Goal: Task Accomplishment & Management: Manage account settings

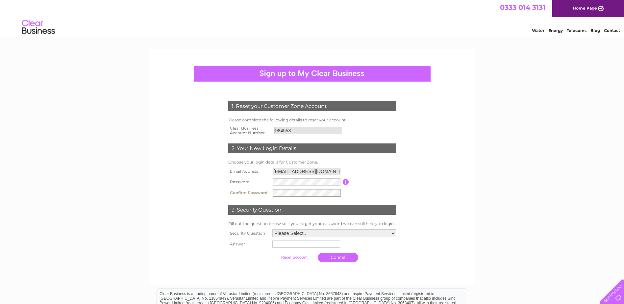
click at [301, 233] on select "Please Select.. In what town or city was your first job? In what town or city d…" at bounding box center [334, 233] width 124 height 8
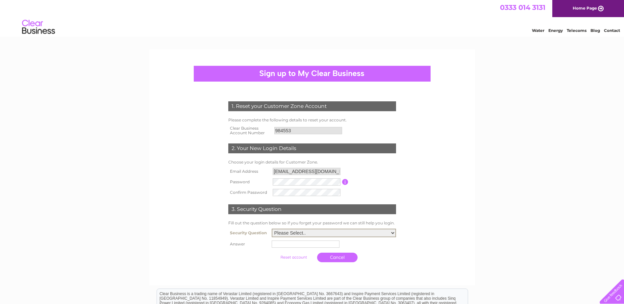
select select "1"
click at [272, 229] on select "Please Select.. In what town or city was your first job? In what town or city d…" at bounding box center [334, 233] width 124 height 9
click at [285, 248] on td at bounding box center [334, 244] width 128 height 11
type input "bristol"
click at [274, 253] on input "submit" at bounding box center [294, 257] width 40 height 9
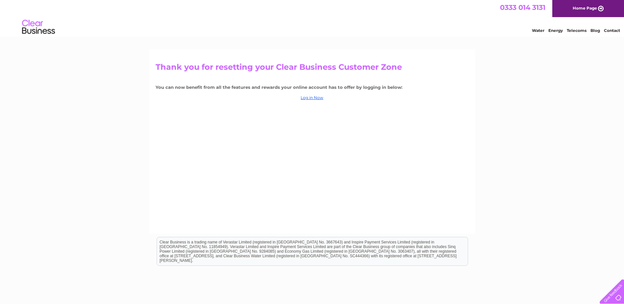
click at [318, 92] on div "Thank you for resetting your Clear Business Customer Zone You can now benefit f…" at bounding box center [312, 141] width 326 height 184
click at [314, 96] on link "Log in Now" at bounding box center [312, 97] width 23 height 5
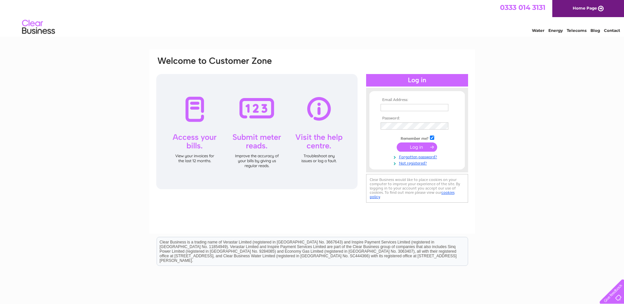
click at [401, 103] on td at bounding box center [417, 107] width 76 height 11
type input "[EMAIL_ADDRESS][DOMAIN_NAME]"
click at [397, 143] on input "submit" at bounding box center [417, 147] width 40 height 9
click at [413, 146] on input "submit" at bounding box center [417, 147] width 40 height 9
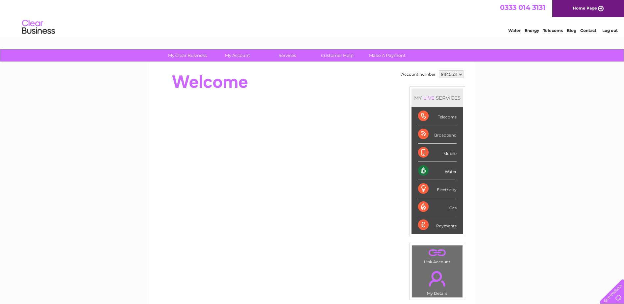
scroll to position [33, 0]
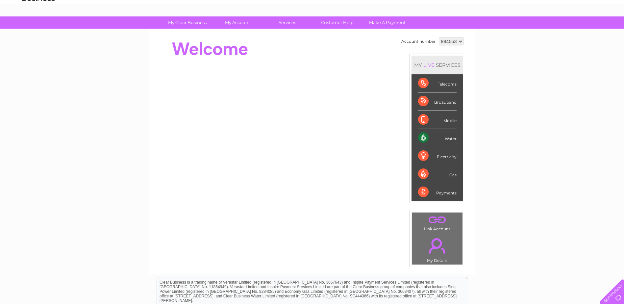
click at [444, 41] on select "984553" at bounding box center [451, 42] width 25 height 8
drag, startPoint x: 450, startPoint y: 40, endPoint x: 436, endPoint y: 41, distance: 13.8
click at [450, 40] on select "984553" at bounding box center [451, 42] width 25 height 8
click at [445, 139] on div "Water" at bounding box center [437, 138] width 39 height 18
click at [425, 138] on div "Water" at bounding box center [437, 138] width 39 height 18
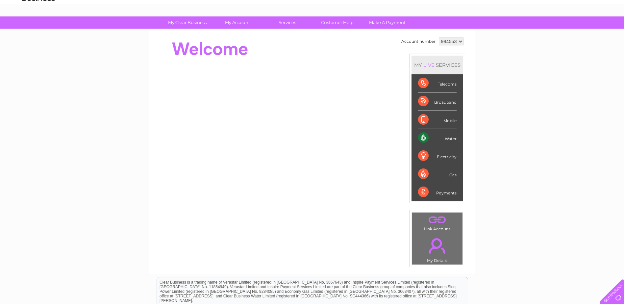
click at [451, 138] on div "Water" at bounding box center [437, 138] width 39 height 18
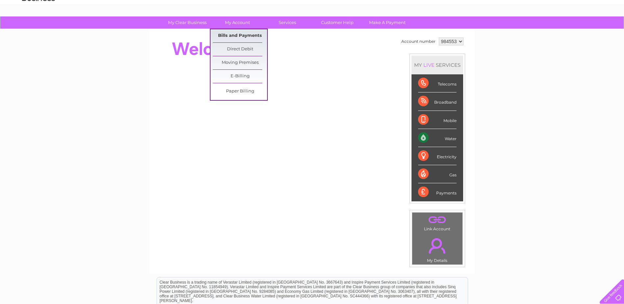
click at [235, 35] on link "Bills and Payments" at bounding box center [240, 35] width 54 height 13
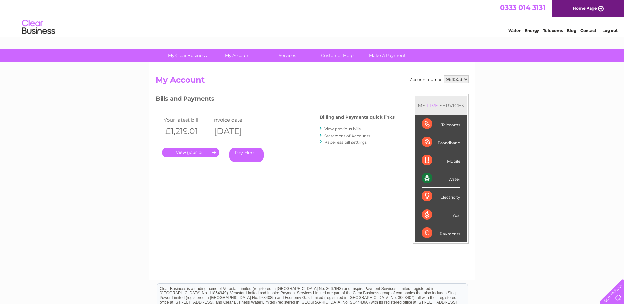
click at [193, 151] on link "." at bounding box center [190, 153] width 57 height 10
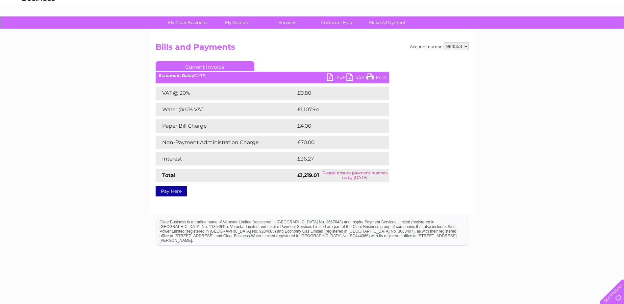
scroll to position [60, 0]
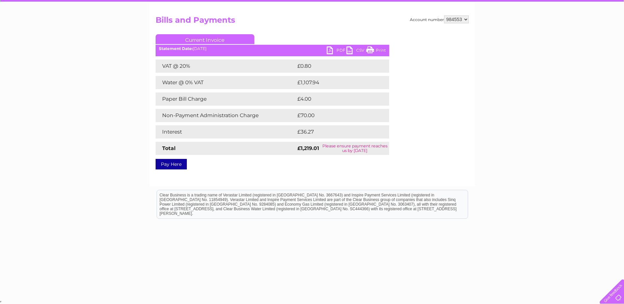
drag, startPoint x: 323, startPoint y: 153, endPoint x: 175, endPoint y: 69, distance: 170.6
click at [175, 69] on div "VAT @ 20% £0.80 Water @ 0% VAT £1,107.94 Paper Bill Charge £4.00 Non-Payment Ad…" at bounding box center [273, 107] width 234 height 95
drag, startPoint x: 175, startPoint y: 69, endPoint x: 212, endPoint y: 74, distance: 37.5
click at [212, 74] on div "VAT @ 20% £0.80 Water @ 0% VAT £1,107.94 Paper Bill Charge £4.00 Non-Payment Ad…" at bounding box center [273, 107] width 234 height 95
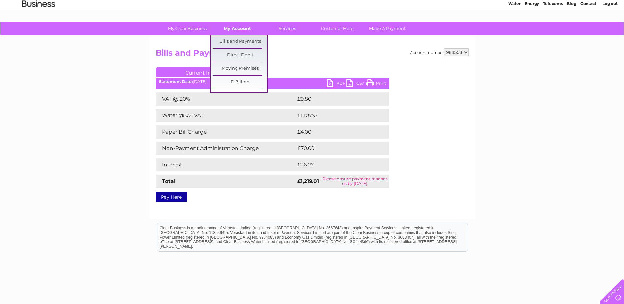
click at [236, 29] on link "My Account" at bounding box center [237, 28] width 54 height 12
click at [236, 40] on link "Bills and Payments" at bounding box center [240, 41] width 54 height 13
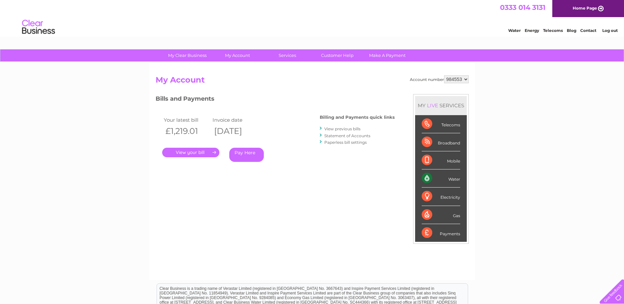
click at [342, 129] on link "View previous bills" at bounding box center [342, 128] width 36 height 5
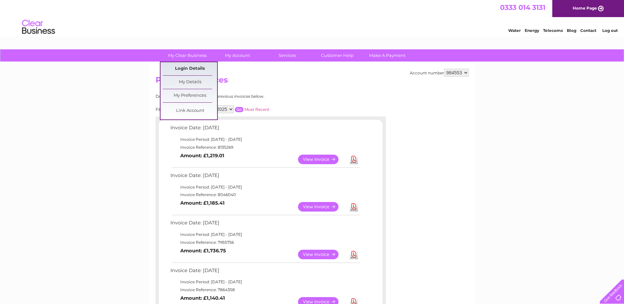
click at [186, 69] on link "Login Details" at bounding box center [190, 68] width 54 height 13
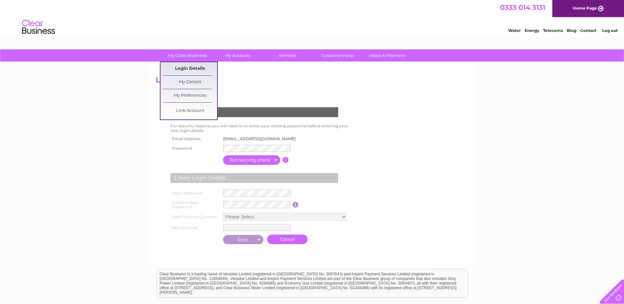
click at [188, 65] on link "Login Details" at bounding box center [190, 68] width 54 height 13
click at [189, 110] on link "Link Account" at bounding box center [190, 110] width 54 height 13
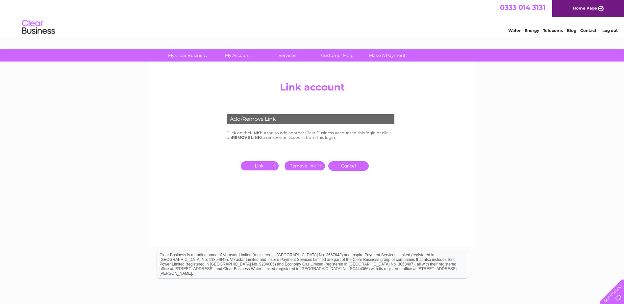
click at [256, 133] on b "LINK" at bounding box center [255, 132] width 10 height 5
drag, startPoint x: 256, startPoint y: 133, endPoint x: 269, endPoint y: 133, distance: 12.8
click at [269, 133] on td "Click on the LINK button to add another Clear Business account to this login or…" at bounding box center [312, 135] width 174 height 13
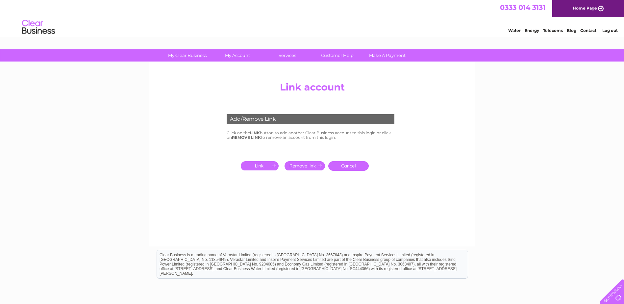
click at [249, 131] on td "Click on the LINK button to add another Clear Business account to this login or…" at bounding box center [312, 135] width 174 height 13
drag, startPoint x: 249, startPoint y: 131, endPoint x: 256, endPoint y: 135, distance: 7.8
click at [256, 135] on b "REMOVE LINK" at bounding box center [246, 137] width 29 height 5
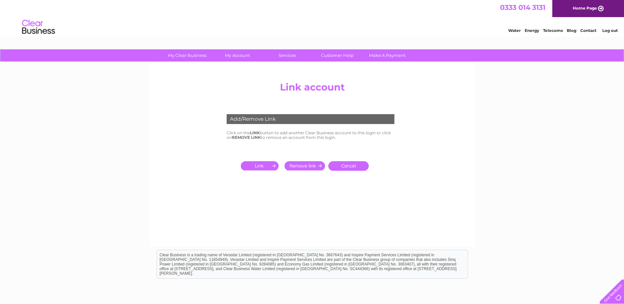
click at [256, 135] on b "REMOVE LINK" at bounding box center [246, 137] width 29 height 5
click at [254, 136] on b "REMOVE LINK" at bounding box center [246, 137] width 29 height 5
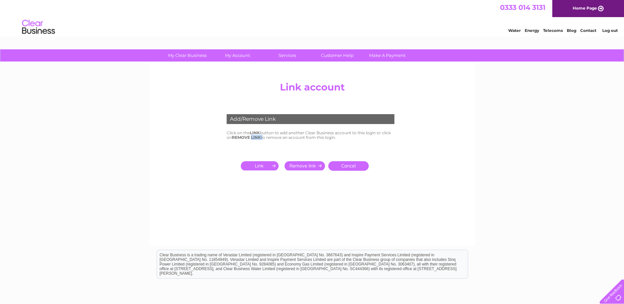
click at [254, 136] on b "REMOVE LINK" at bounding box center [246, 137] width 29 height 5
click at [252, 136] on b "REMOVE LINK" at bounding box center [246, 137] width 29 height 5
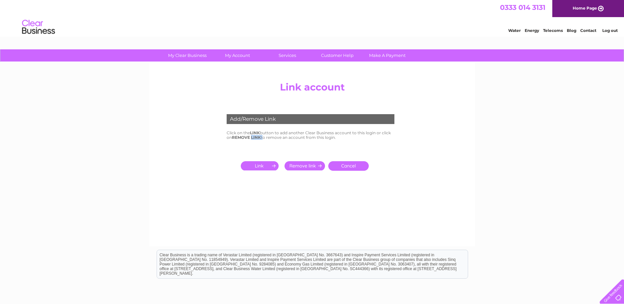
click at [252, 136] on b "REMOVE LINK" at bounding box center [246, 137] width 29 height 5
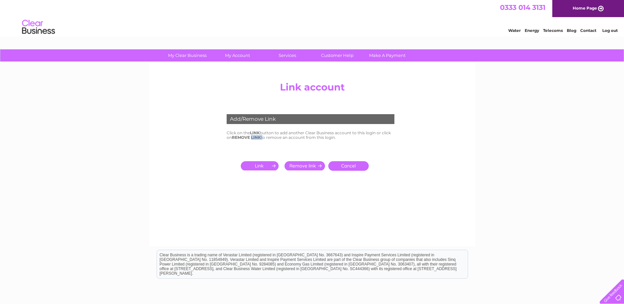
click at [252, 136] on b "REMOVE LINK" at bounding box center [246, 137] width 29 height 5
drag, startPoint x: 252, startPoint y: 136, endPoint x: 247, endPoint y: 136, distance: 4.7
click at [247, 136] on b "REMOVE LINK" at bounding box center [246, 137] width 29 height 5
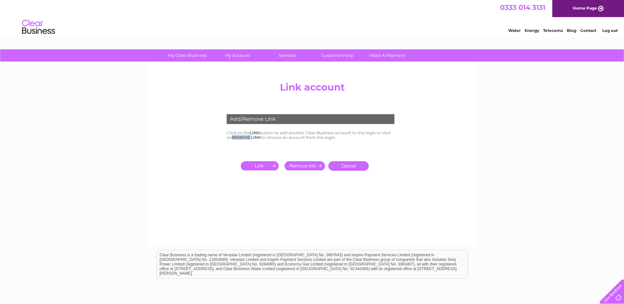
click at [249, 136] on b "REMOVE LINK" at bounding box center [246, 137] width 29 height 5
click at [244, 136] on b "REMOVE LINK" at bounding box center [246, 137] width 29 height 5
drag, startPoint x: 244, startPoint y: 136, endPoint x: 236, endPoint y: 136, distance: 7.9
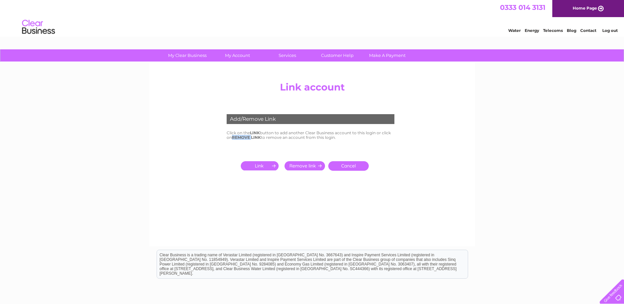
click at [236, 136] on b "REMOVE LINK" at bounding box center [246, 137] width 29 height 5
click at [206, 93] on div at bounding box center [312, 87] width 237 height 16
click at [239, 132] on td "Click on the LINK button to add another Clear Business account to this login or…" at bounding box center [312, 135] width 174 height 13
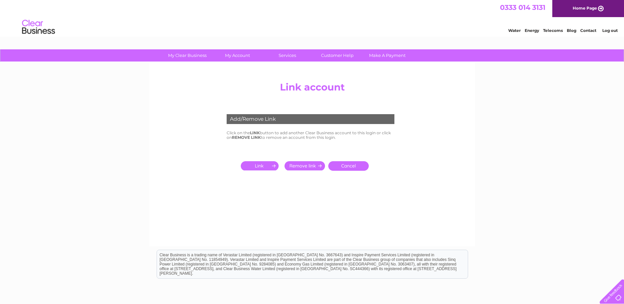
drag, startPoint x: 239, startPoint y: 132, endPoint x: 242, endPoint y: 136, distance: 4.3
click at [242, 136] on b "REMOVE LINK" at bounding box center [246, 137] width 29 height 5
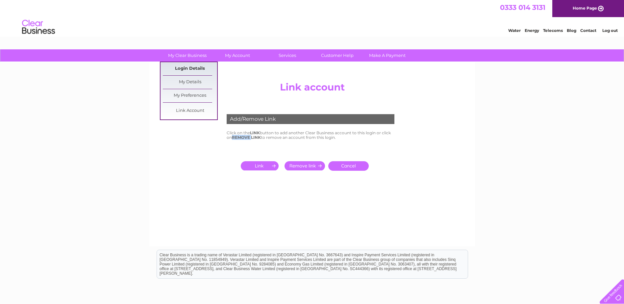
click at [183, 68] on link "Login Details" at bounding box center [190, 68] width 54 height 13
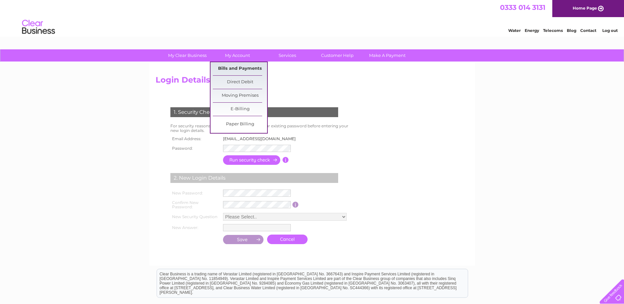
click at [234, 70] on link "Bills and Payments" at bounding box center [240, 68] width 54 height 13
click at [226, 68] on link "Bills and Payments" at bounding box center [240, 68] width 54 height 13
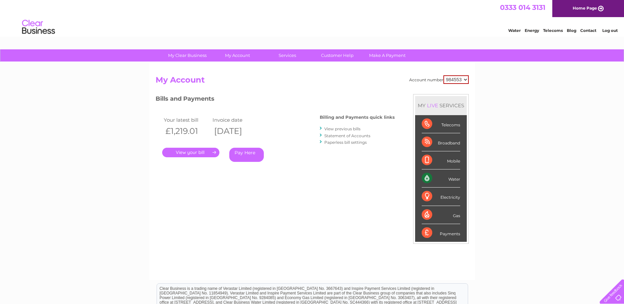
scroll to position [33, 0]
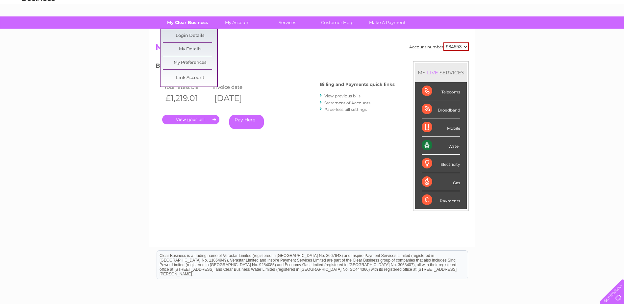
click at [181, 24] on link "My Clear Business" at bounding box center [187, 22] width 54 height 12
click at [181, 34] on link "Login Details" at bounding box center [190, 35] width 54 height 13
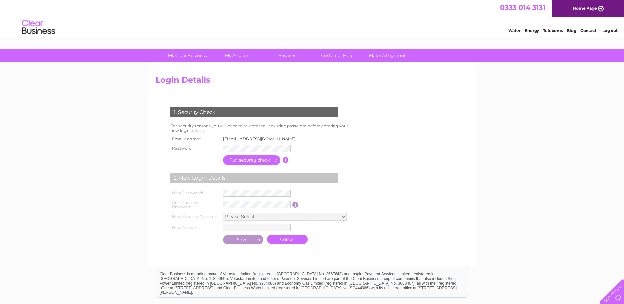
click at [42, 28] on img at bounding box center [39, 27] width 34 height 20
click at [576, 7] on link "Home Page" at bounding box center [589, 8] width 72 height 17
